Goal: Navigation & Orientation: Find specific page/section

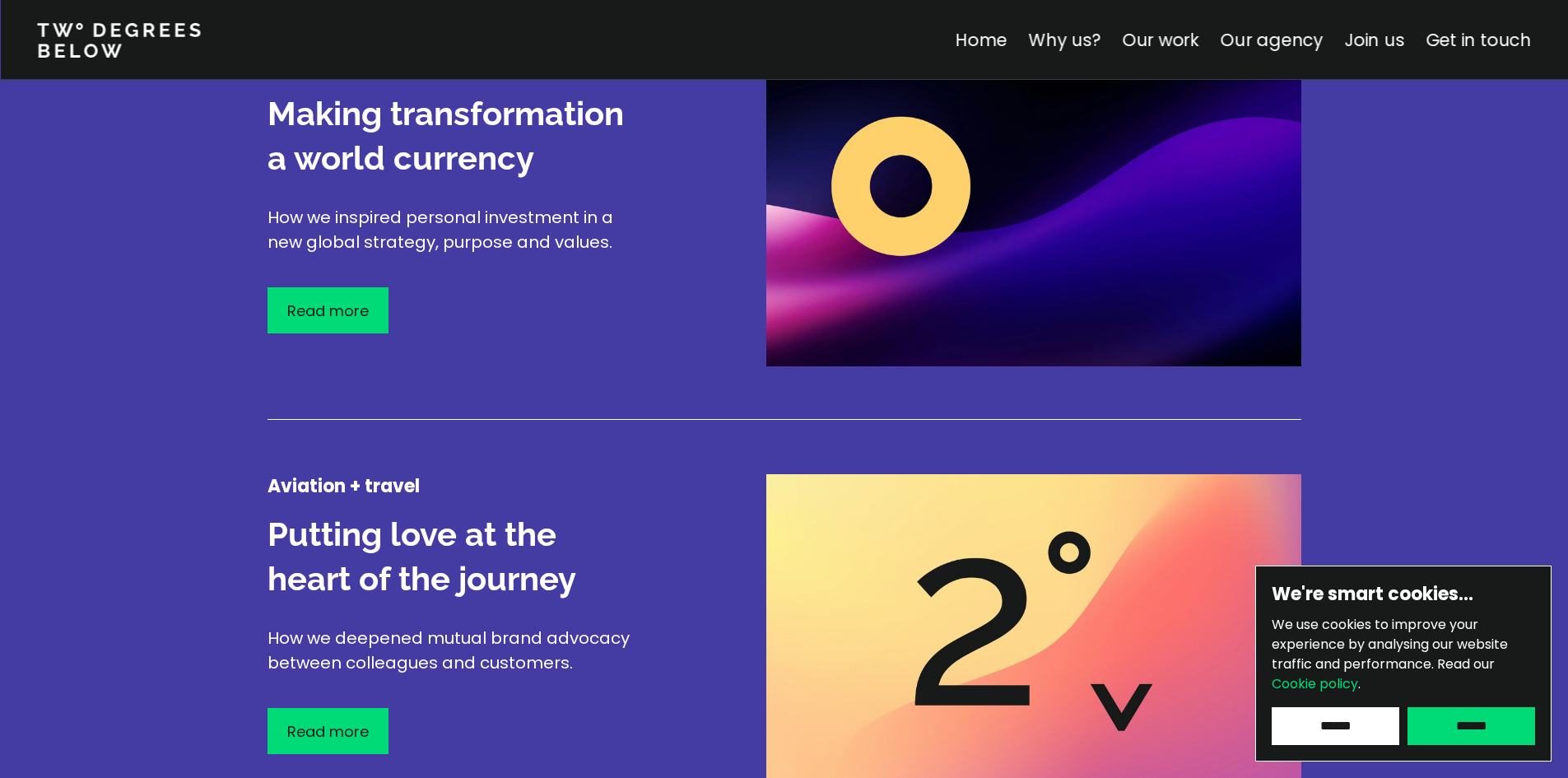
scroll to position [2224, 0]
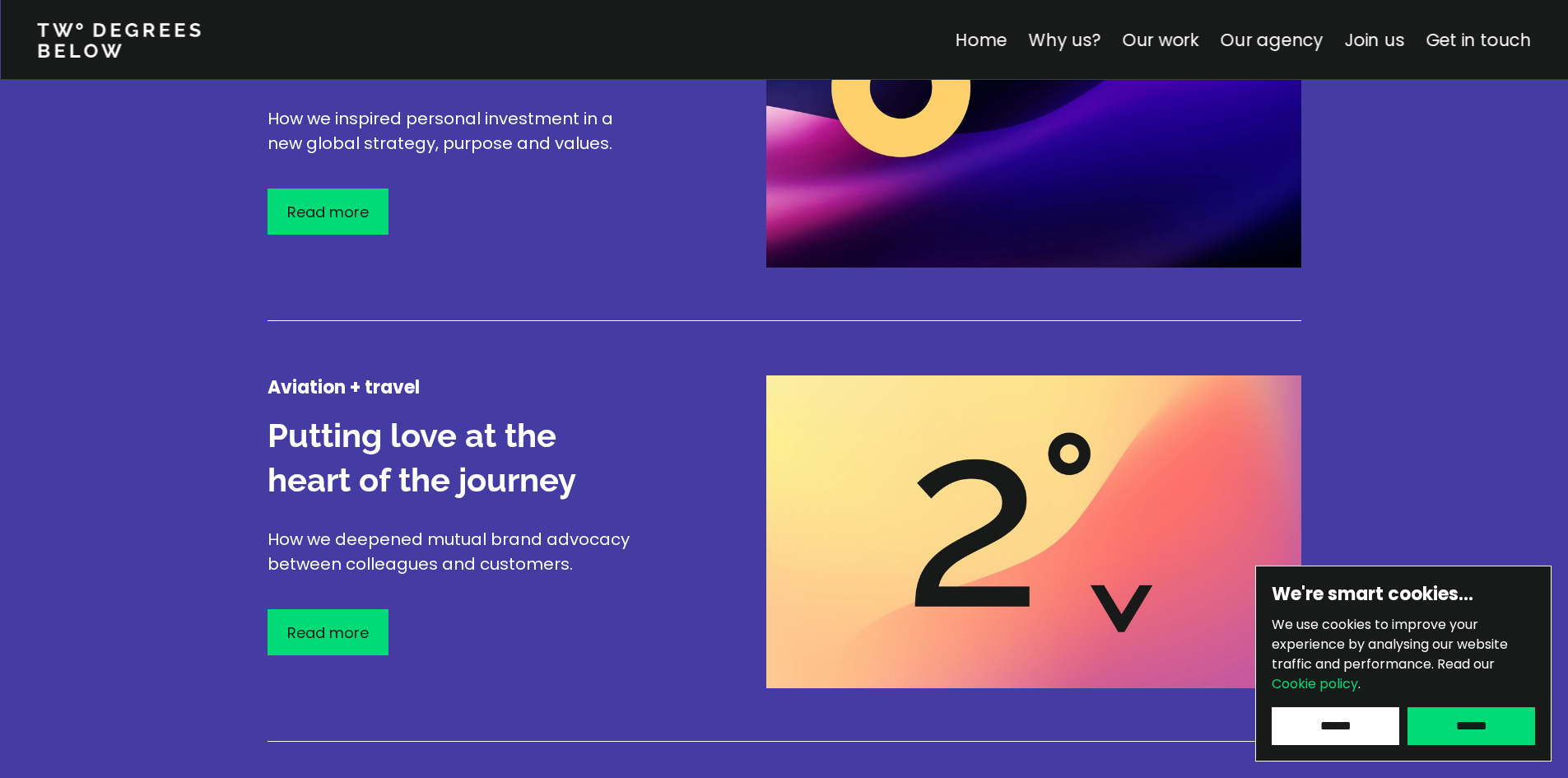
click at [1423, 710] on input "******" at bounding box center [1471, 726] width 127 height 38
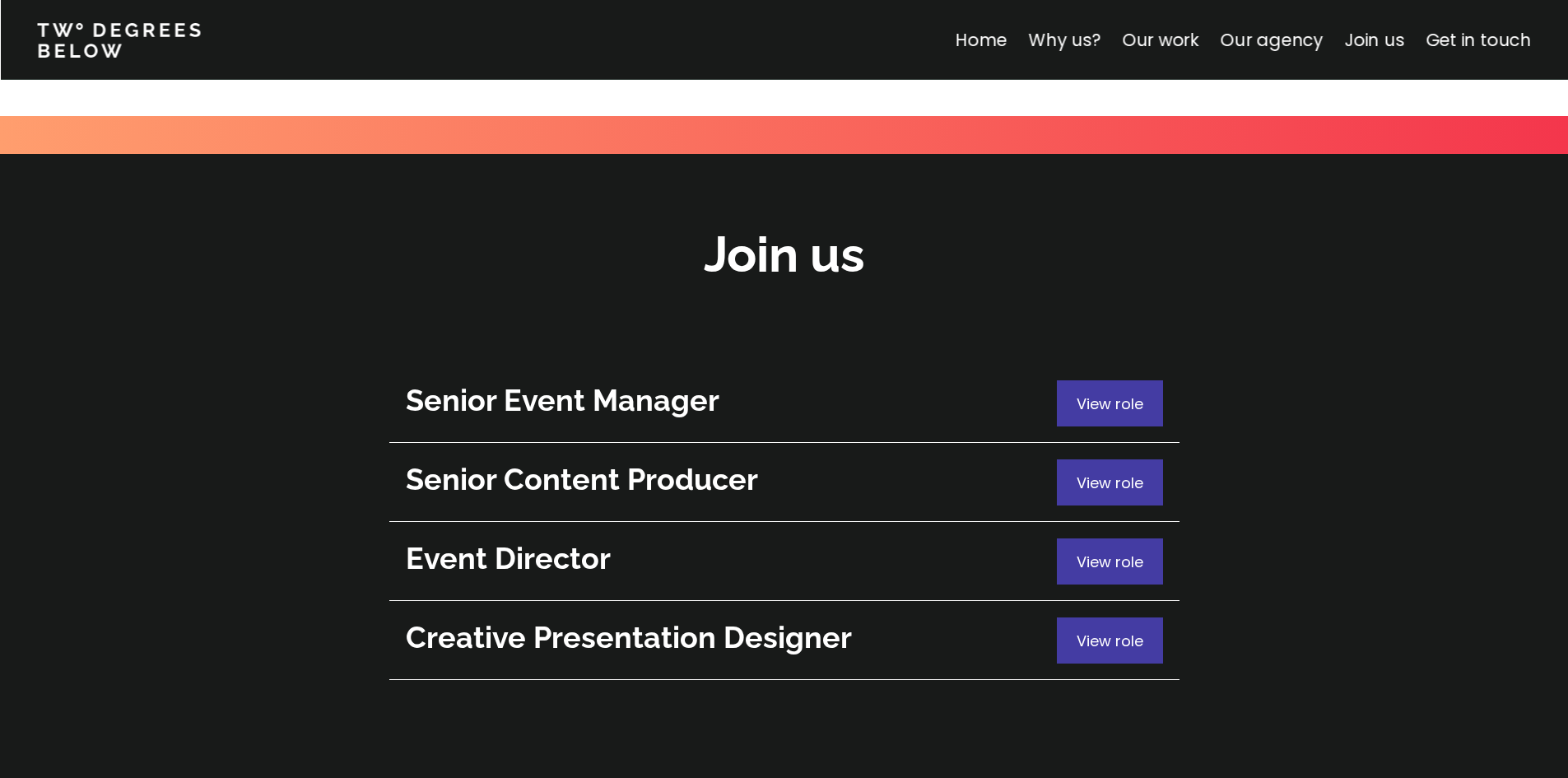
scroll to position [5847, 0]
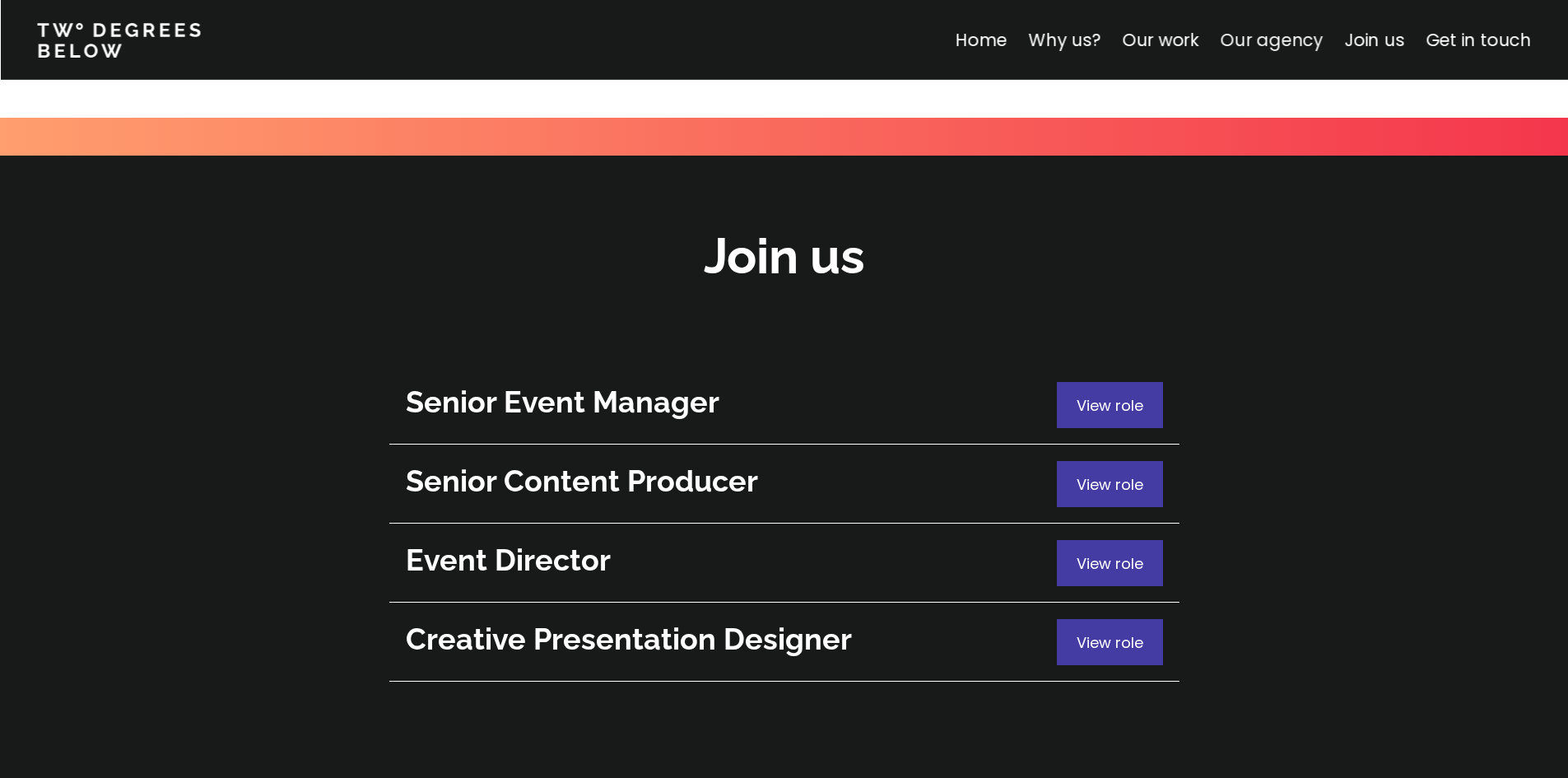
click at [1313, 47] on link "Our agency" at bounding box center [1272, 39] width 103 height 24
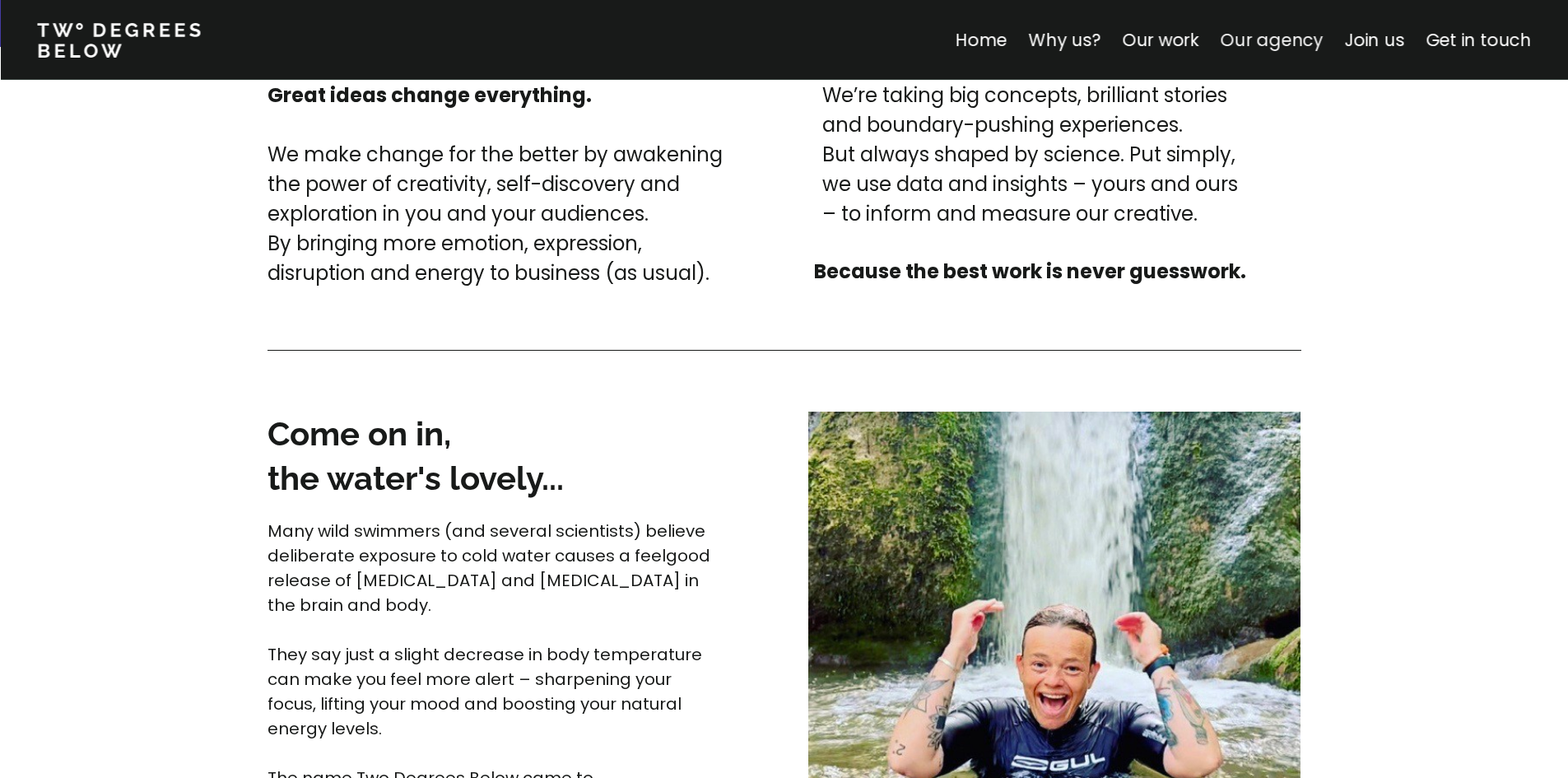
scroll to position [3498, 0]
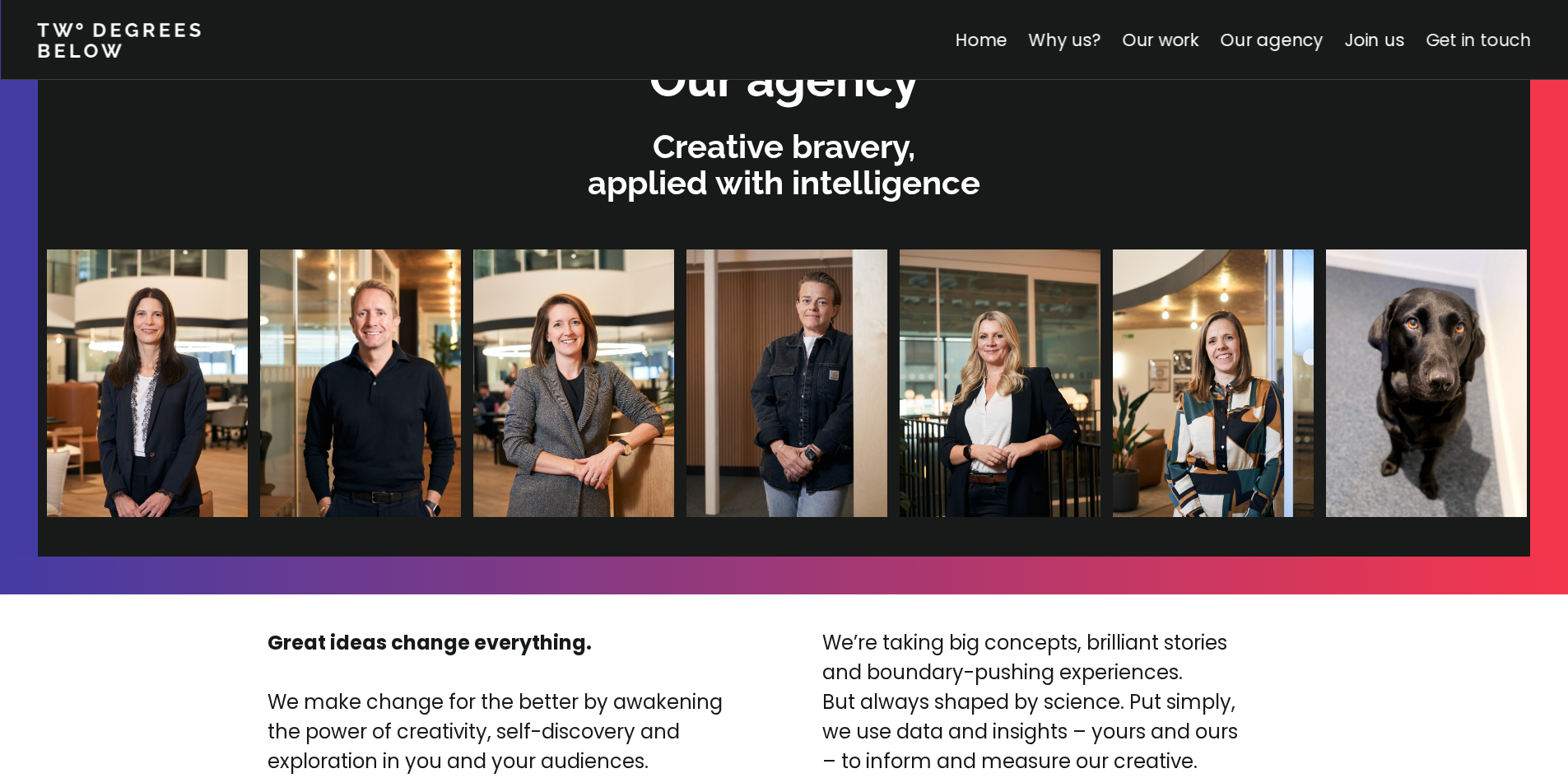
click at [1428, 43] on link "Get in touch" at bounding box center [1478, 39] width 105 height 24
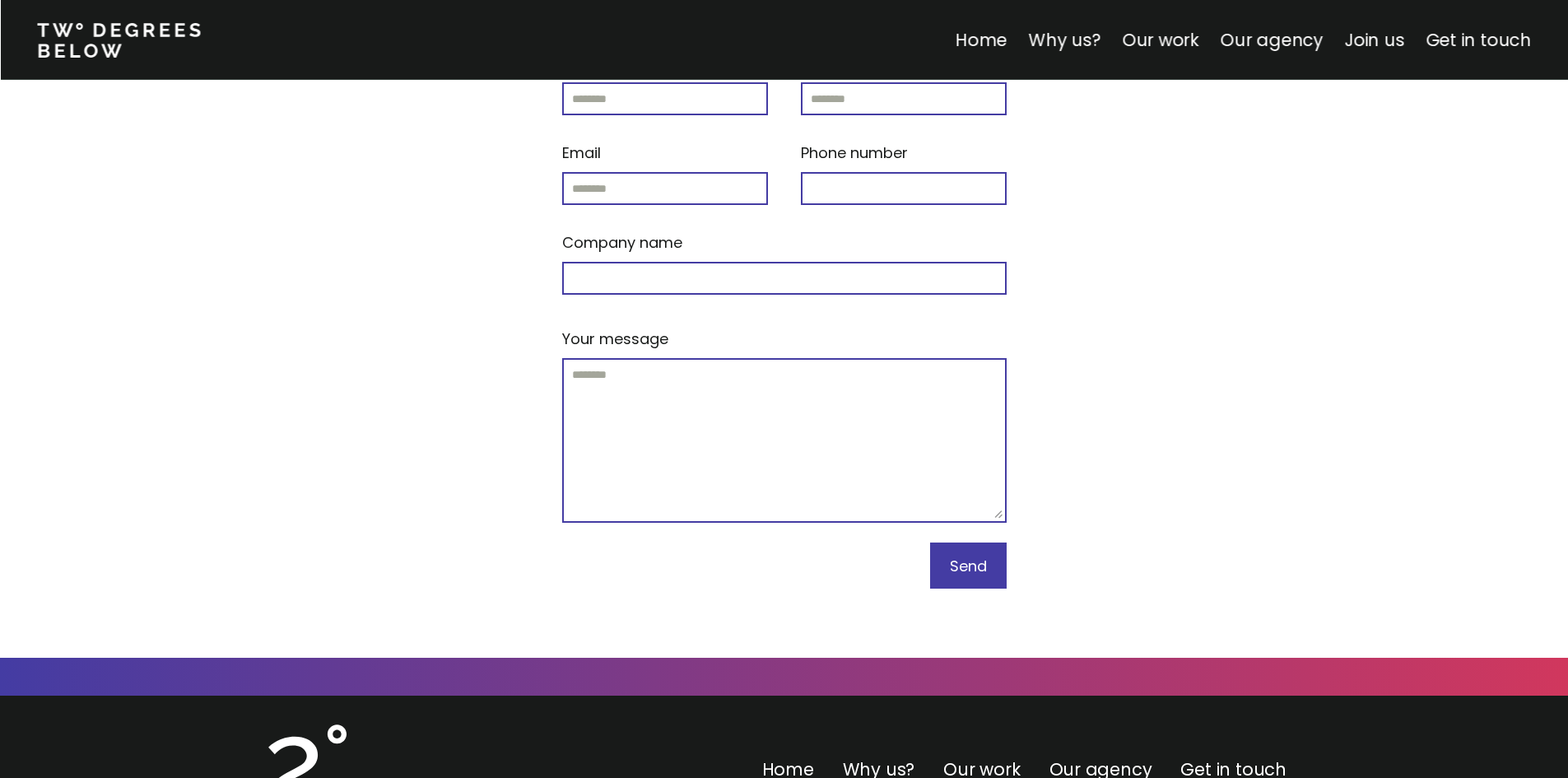
scroll to position [7012, 0]
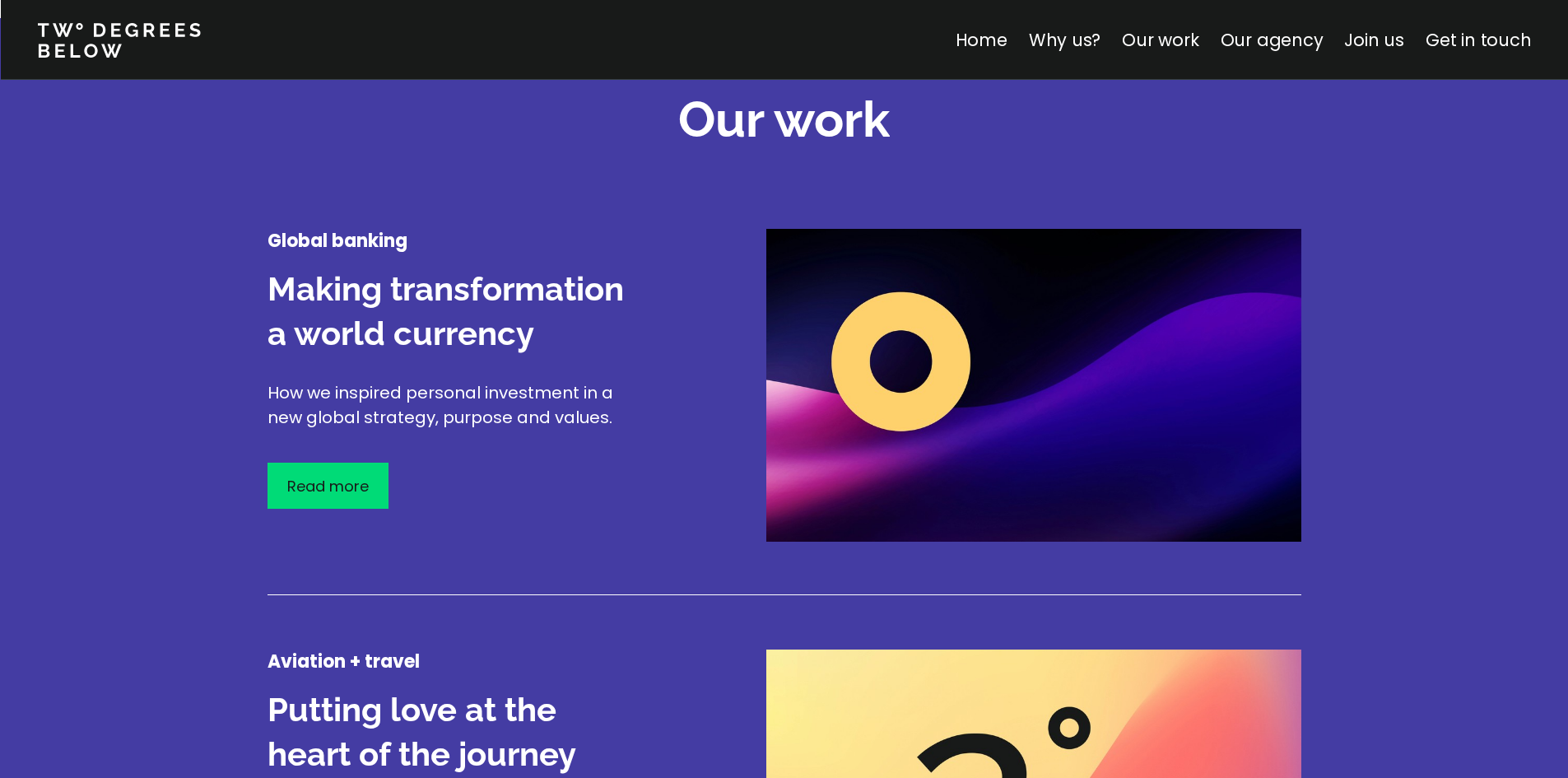
scroll to position [1894, 0]
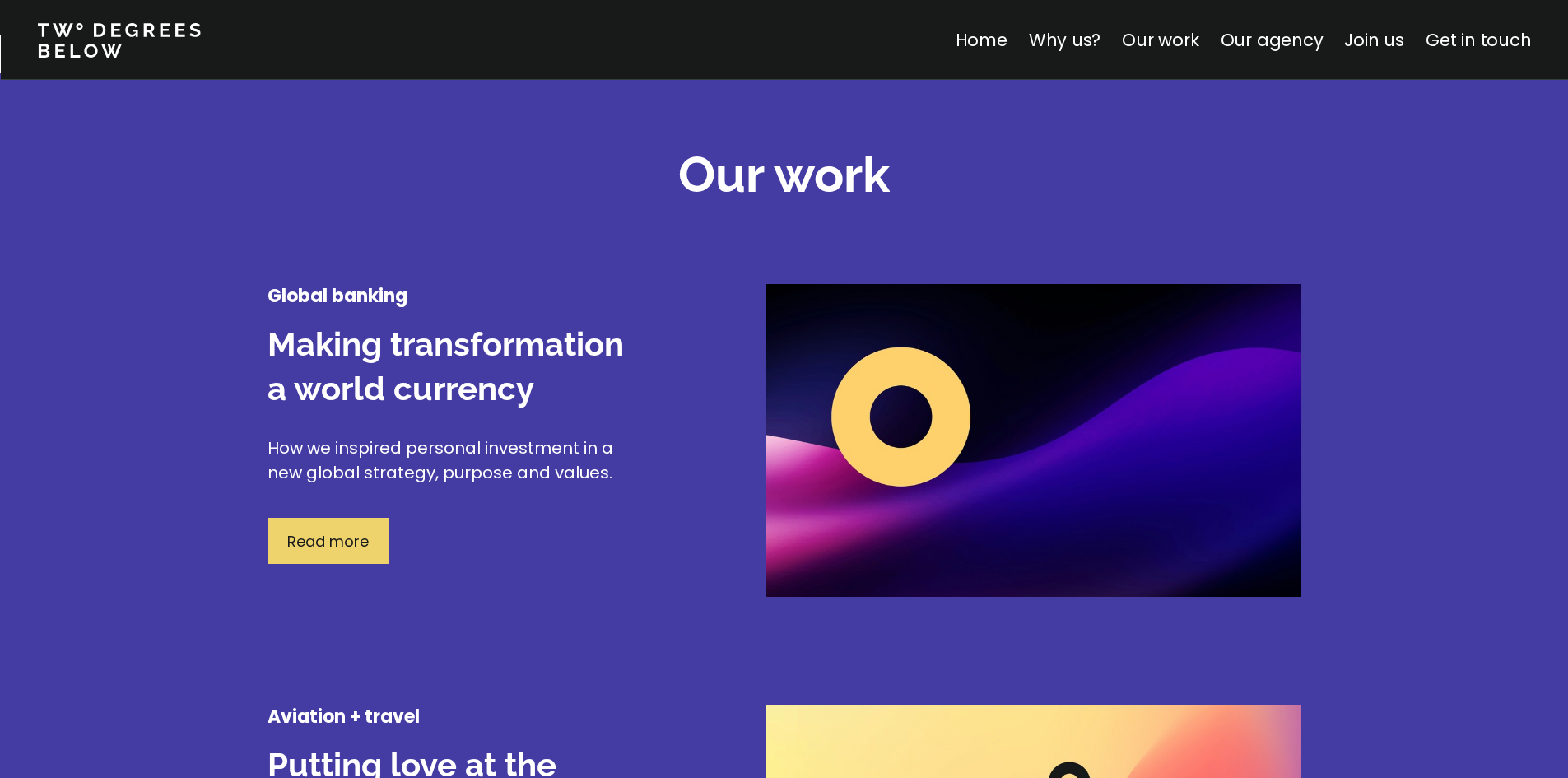
click at [378, 527] on div "Read more" at bounding box center [328, 541] width 121 height 46
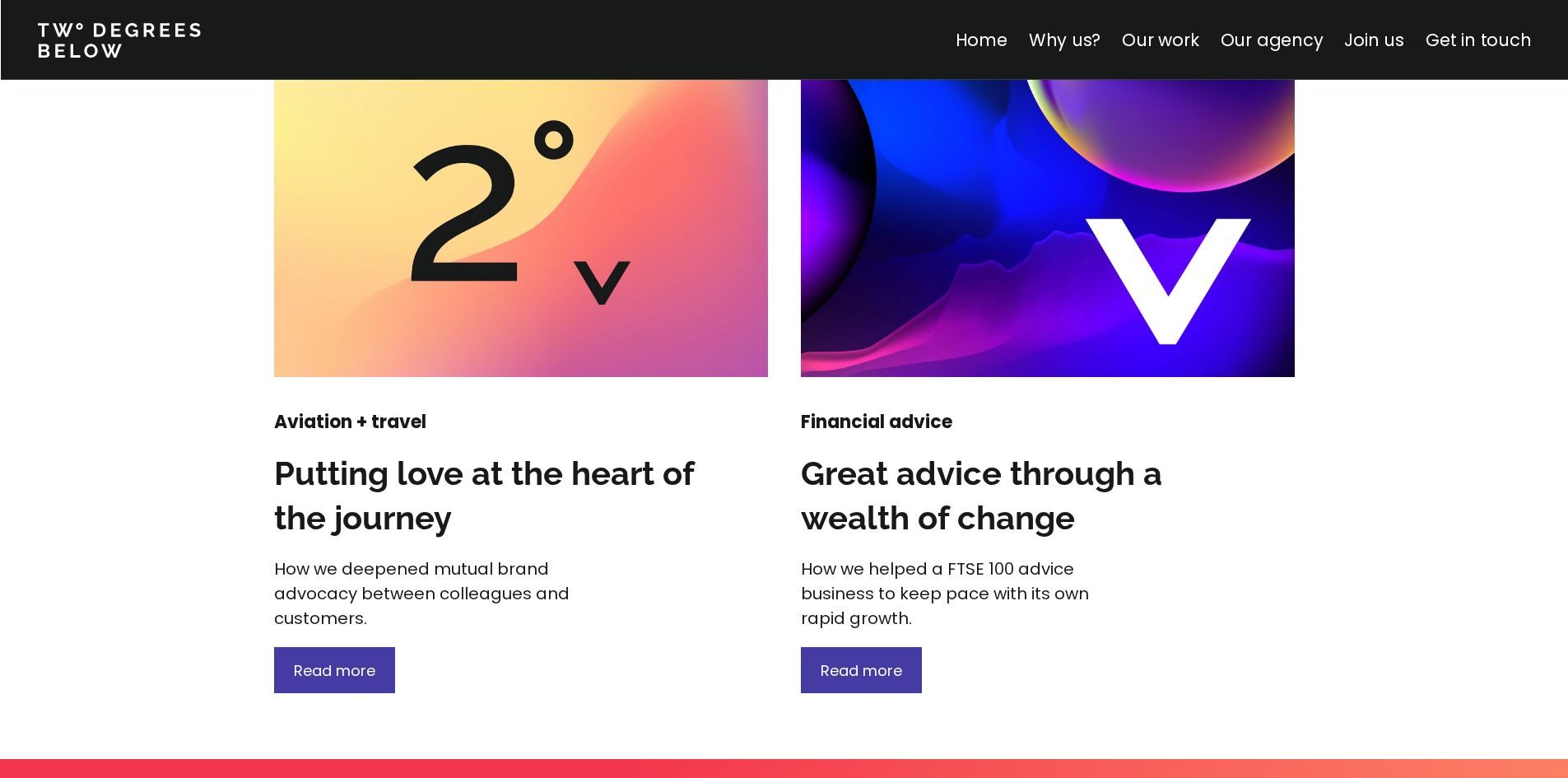
scroll to position [2059, 0]
